Goal: Task Accomplishment & Management: Use online tool/utility

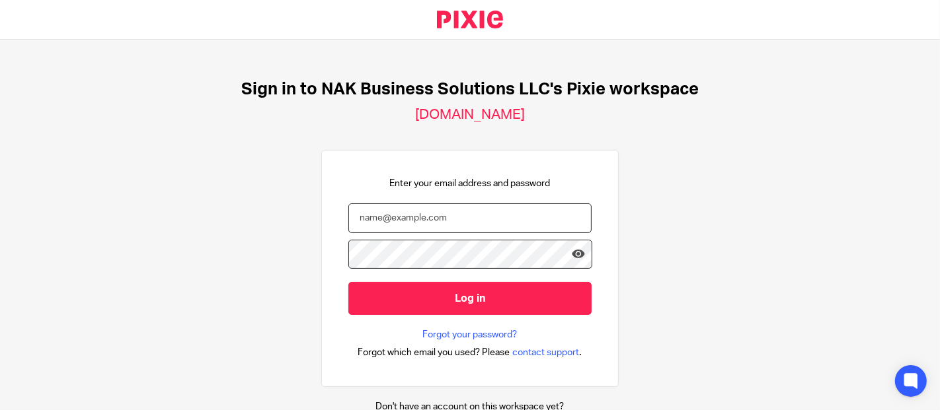
type input "knerrbookkeeping@gmail.com"
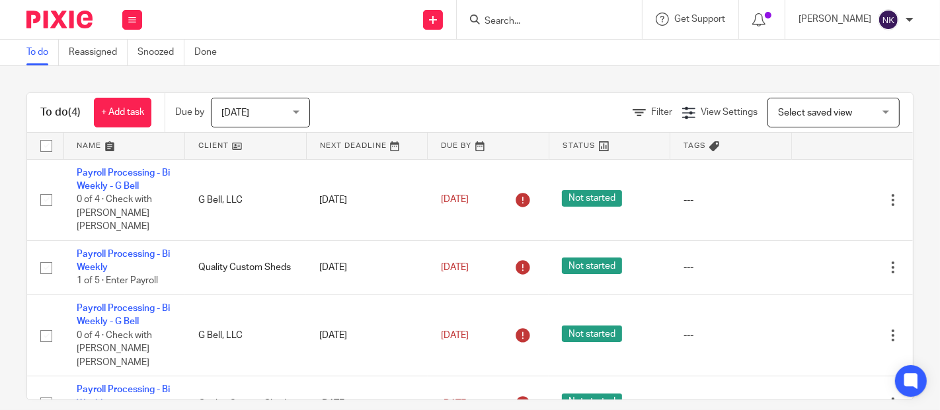
click at [820, 196] on icon at bounding box center [826, 200] width 13 height 13
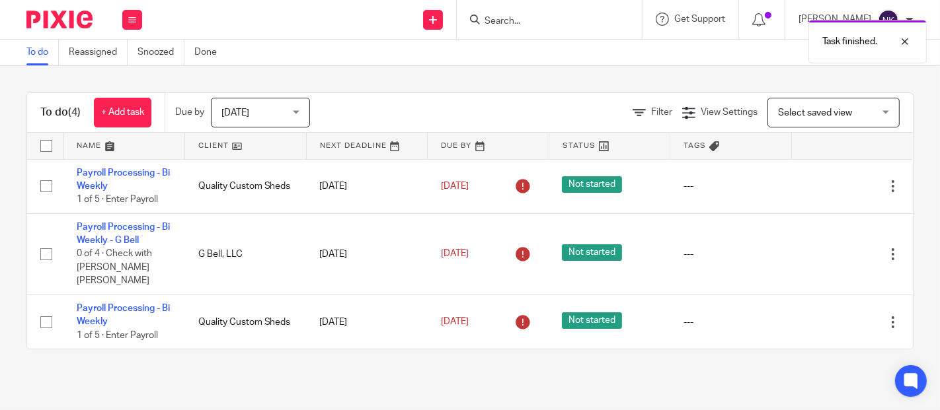
click at [820, 186] on icon at bounding box center [826, 186] width 13 height 13
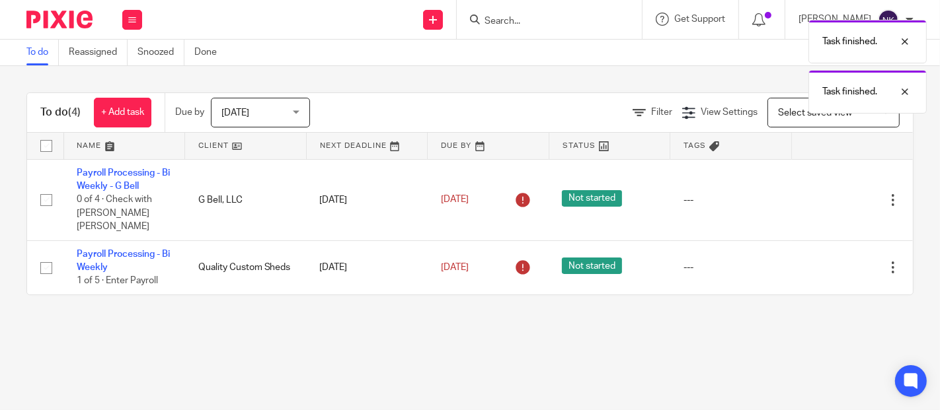
click at [820, 194] on icon at bounding box center [826, 200] width 13 height 13
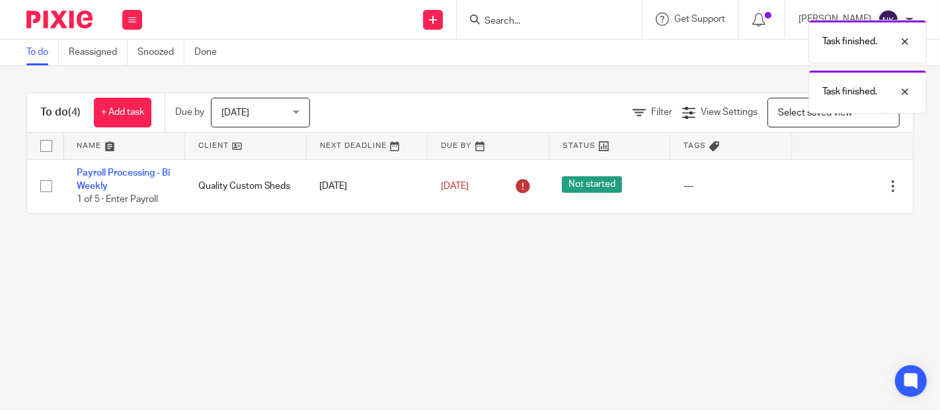
click at [820, 186] on icon at bounding box center [826, 186] width 13 height 13
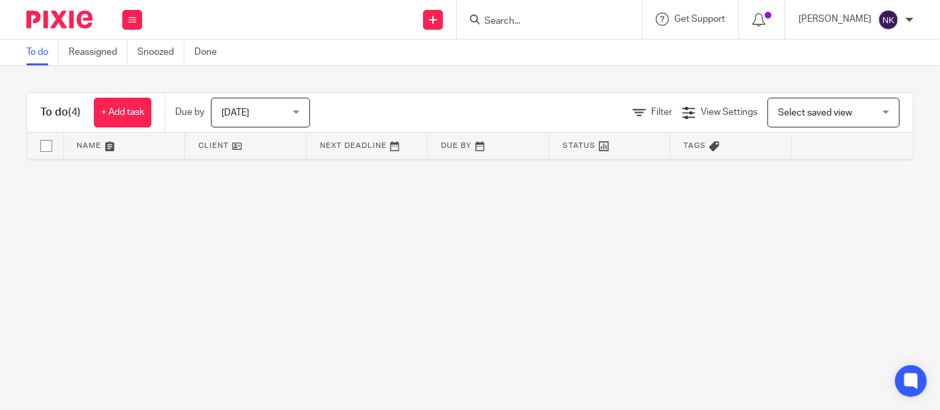
click at [122, 12] on button at bounding box center [132, 20] width 20 height 20
click at [124, 98] on link "Clients" at bounding box center [128, 100] width 29 height 9
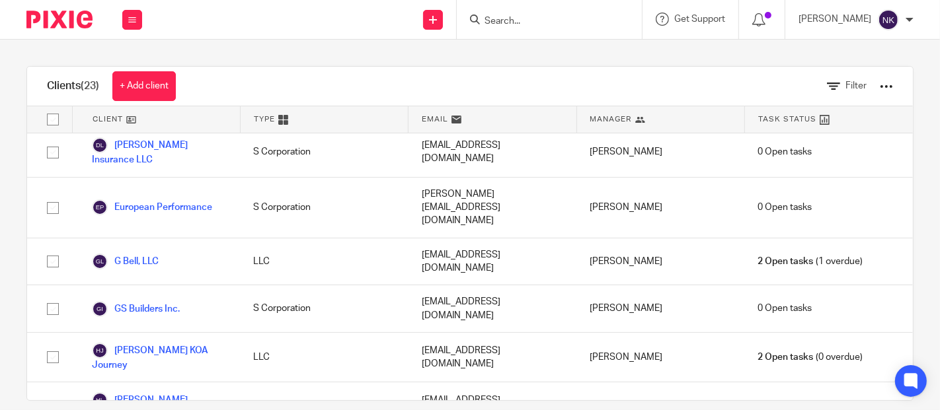
scroll to position [391, 0]
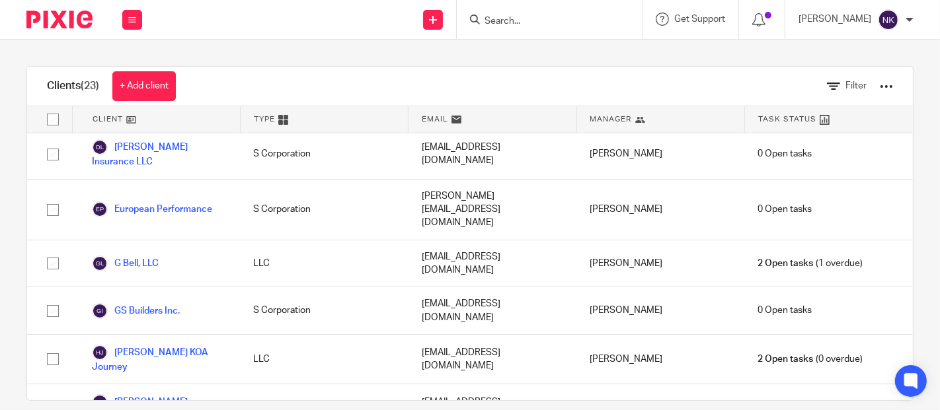
click at [138, 256] on link "G Bell, LLC" at bounding box center [125, 264] width 67 height 16
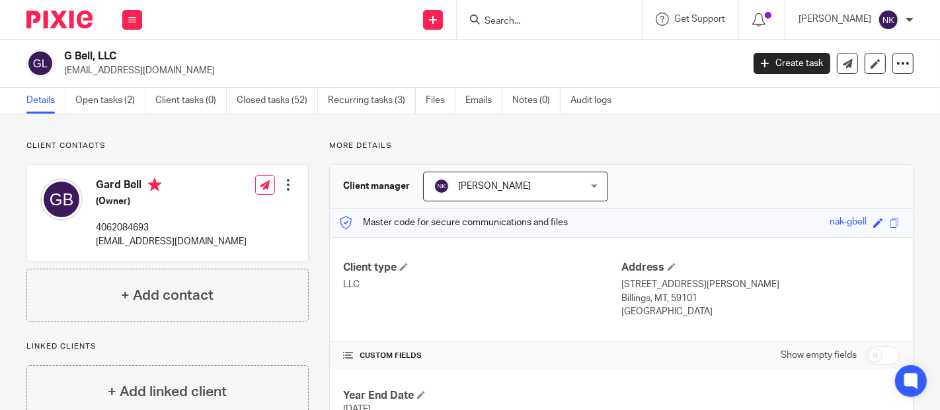
click at [99, 97] on link "Open tasks (2)" at bounding box center [110, 101] width 70 height 26
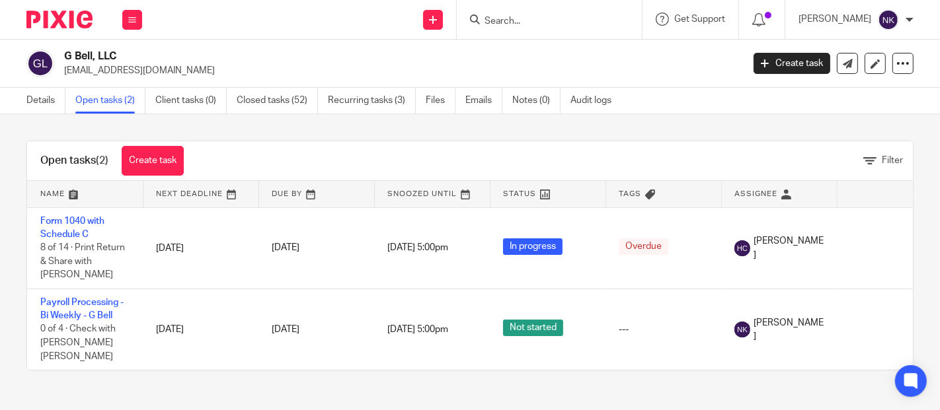
click at [353, 229] on td "[DATE]" at bounding box center [316, 247] width 116 height 81
click at [75, 218] on link "Form 1040 with Schedule C" at bounding box center [72, 228] width 64 height 22
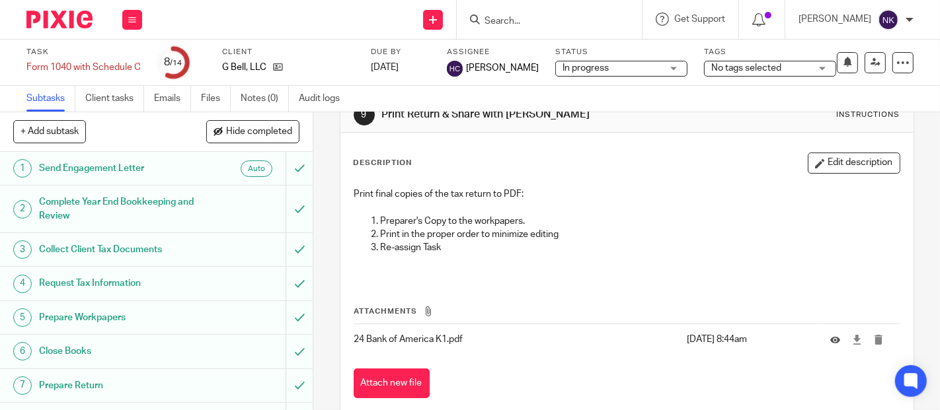
scroll to position [61, 0]
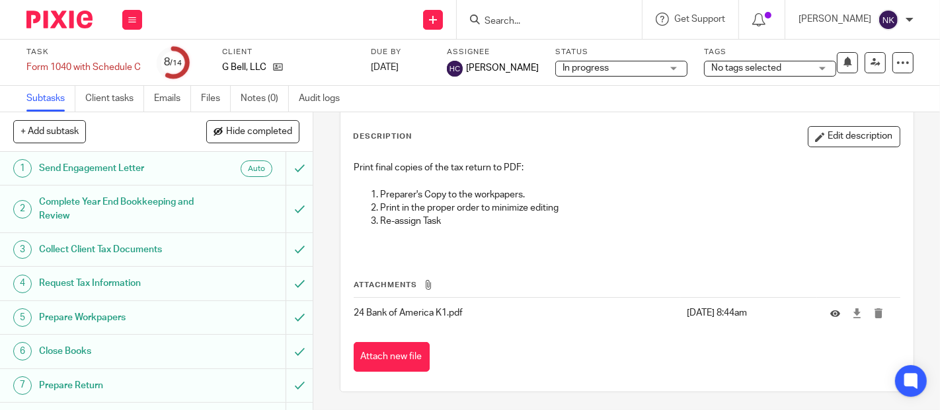
click at [383, 359] on button "Attach new file" at bounding box center [392, 357] width 76 height 30
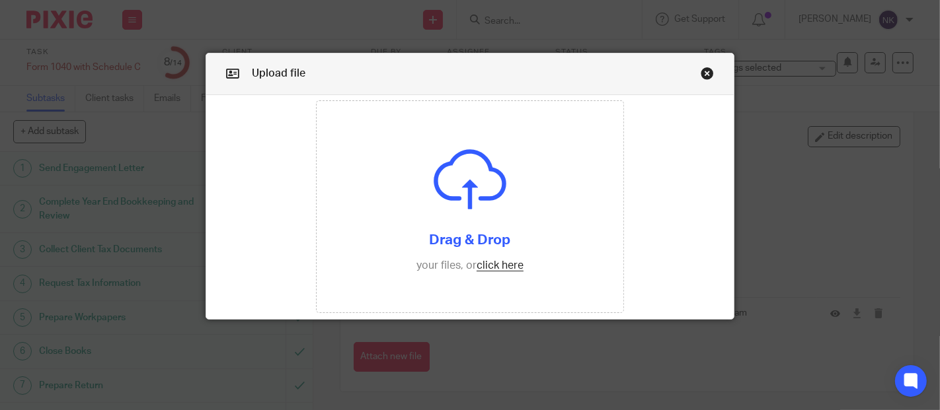
click at [484, 264] on input "file" at bounding box center [470, 206] width 307 height 211
